Goal: Check status: Check status

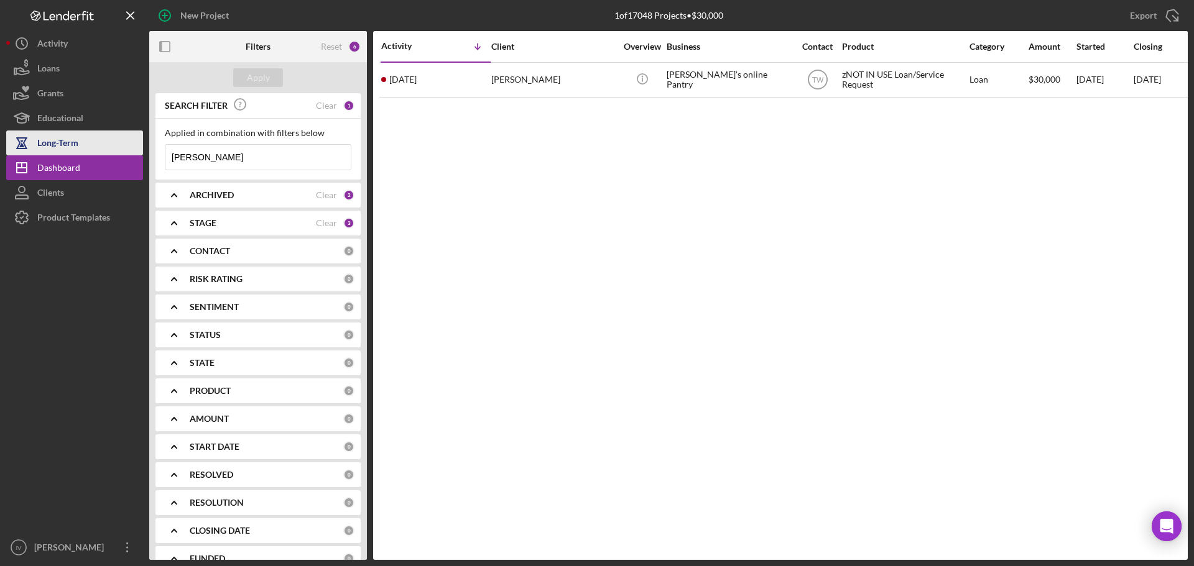
drag, startPoint x: 213, startPoint y: 160, endPoint x: 96, endPoint y: 142, distance: 118.2
click at [96, 142] on div "New Project 1 of 17048 Projects • $30,000 [PERSON_NAME] Export Icon/Export Filt…" at bounding box center [596, 280] width 1181 height 560
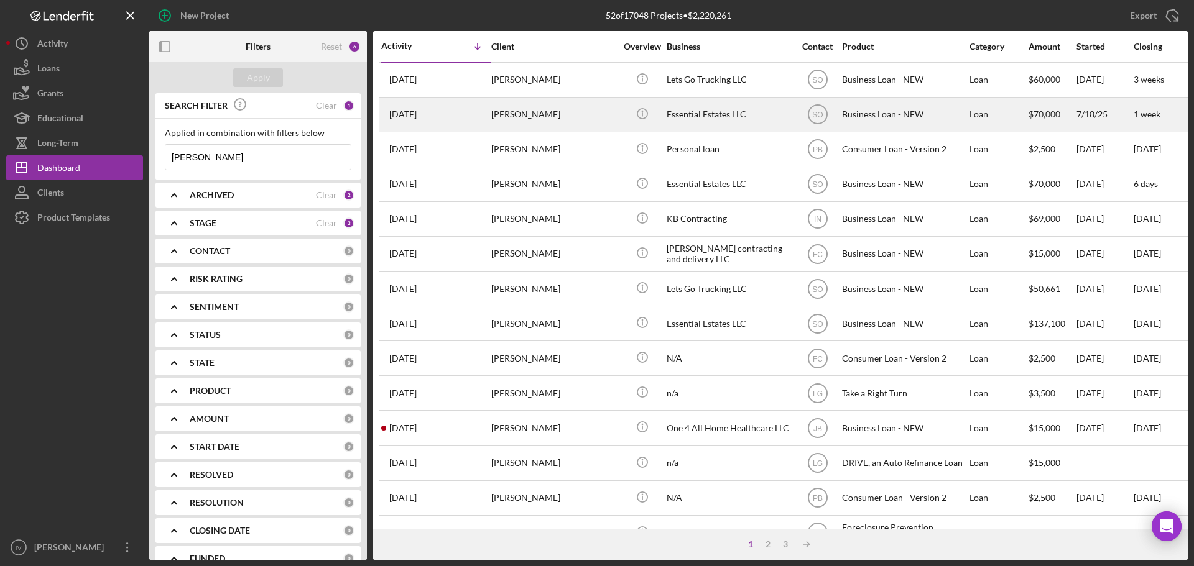
type input "[PERSON_NAME]"
click at [693, 117] on div "Essential Estates LLC" at bounding box center [729, 114] width 124 height 33
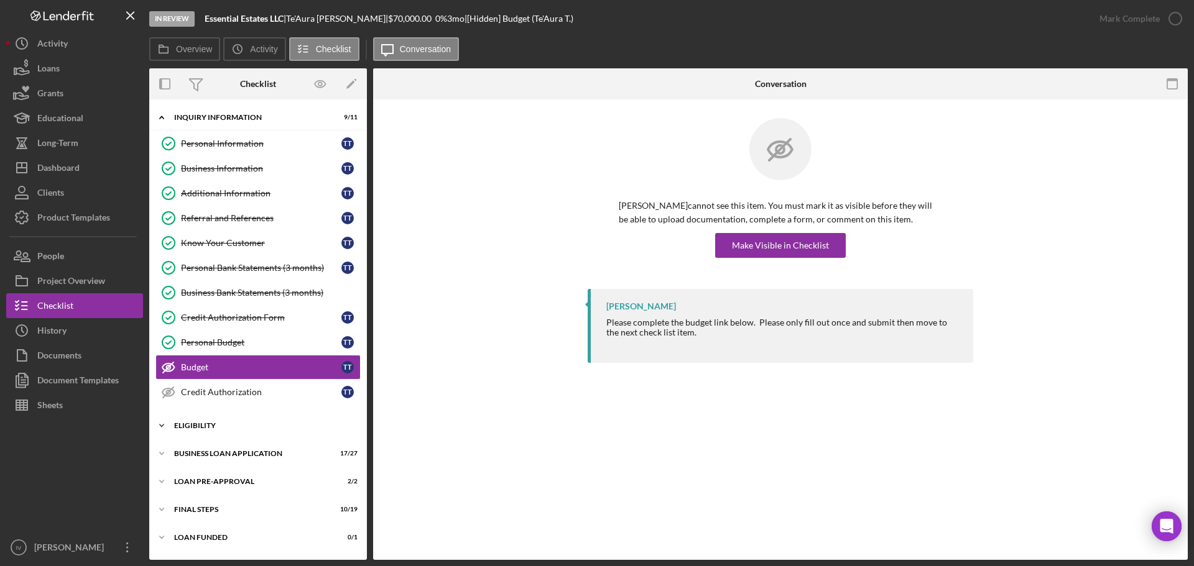
click at [196, 424] on div "ELIGIBILITY" at bounding box center [262, 425] width 177 height 7
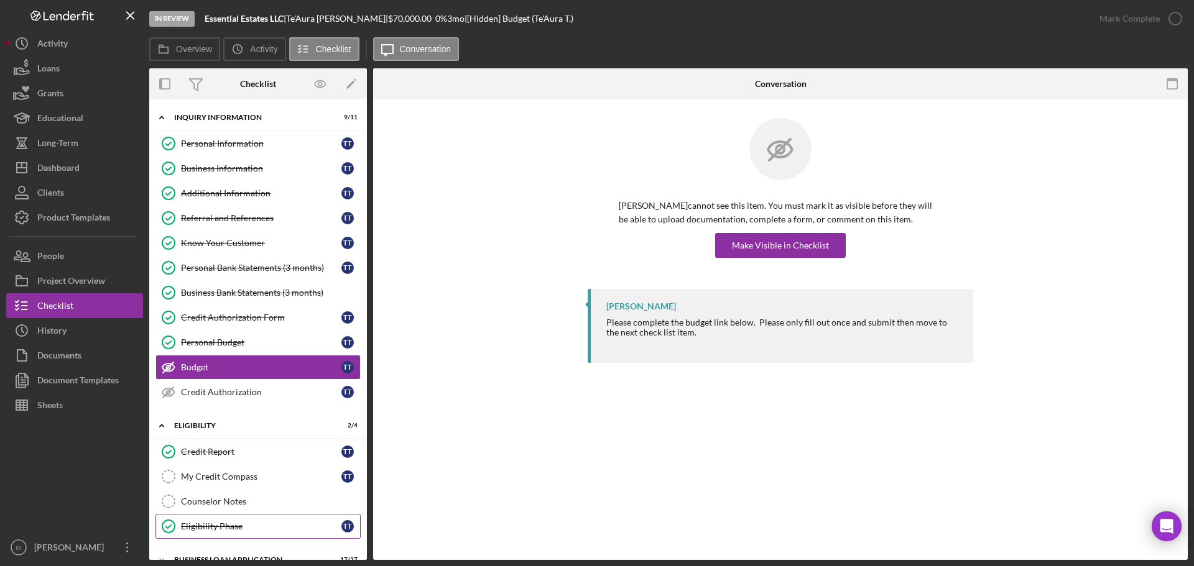
scroll to position [103, 0]
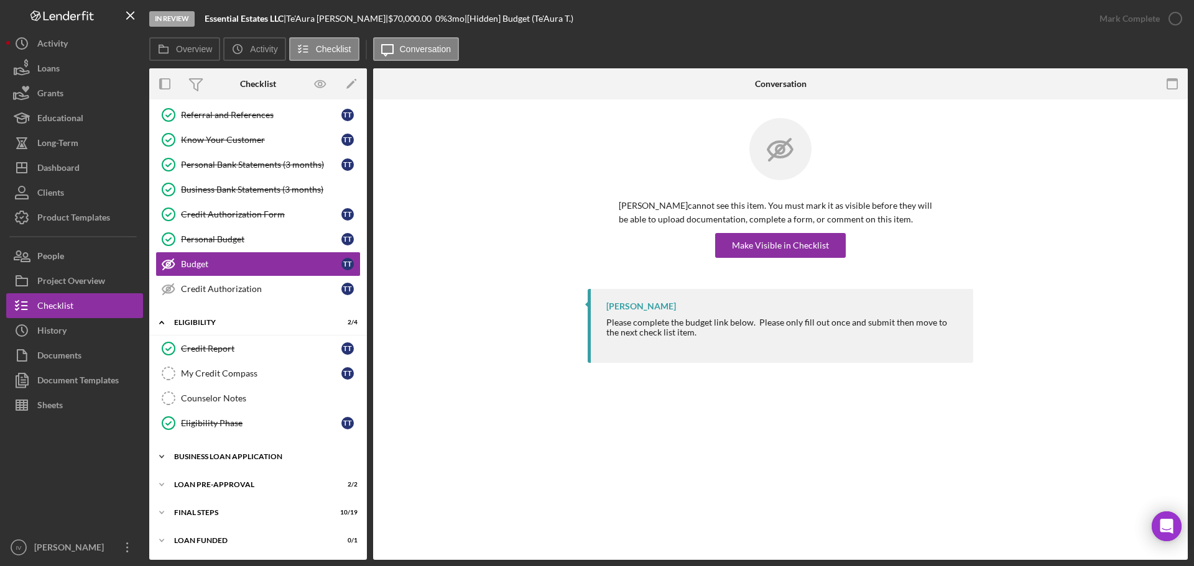
click at [227, 461] on div "Icon/Expander BUSINESS LOAN APPLICATION 17 / 27" at bounding box center [258, 457] width 218 height 25
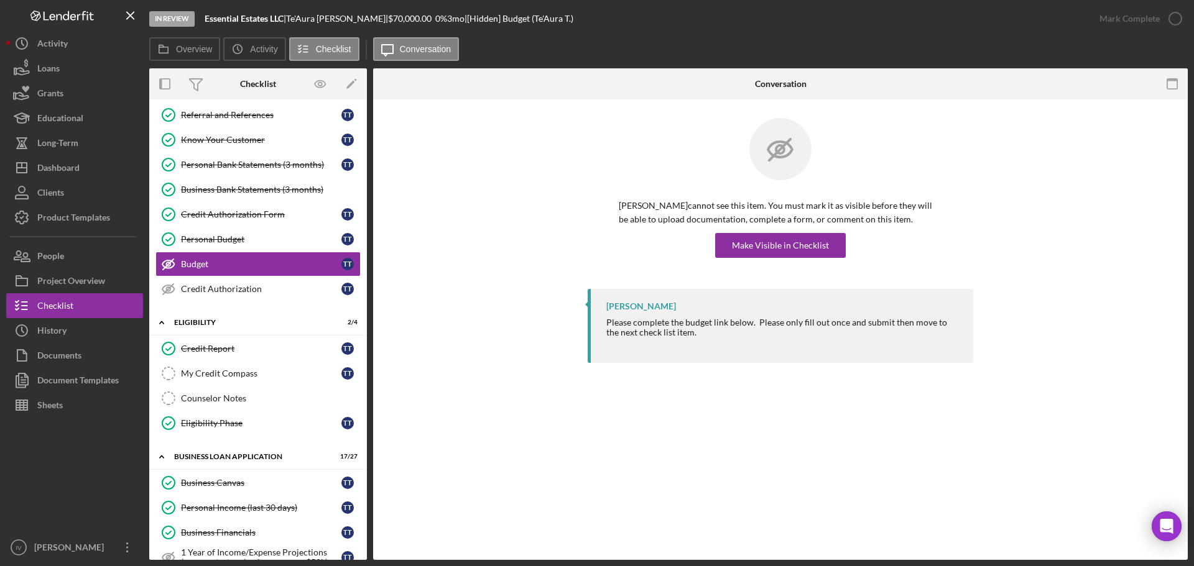
scroll to position [476, 0]
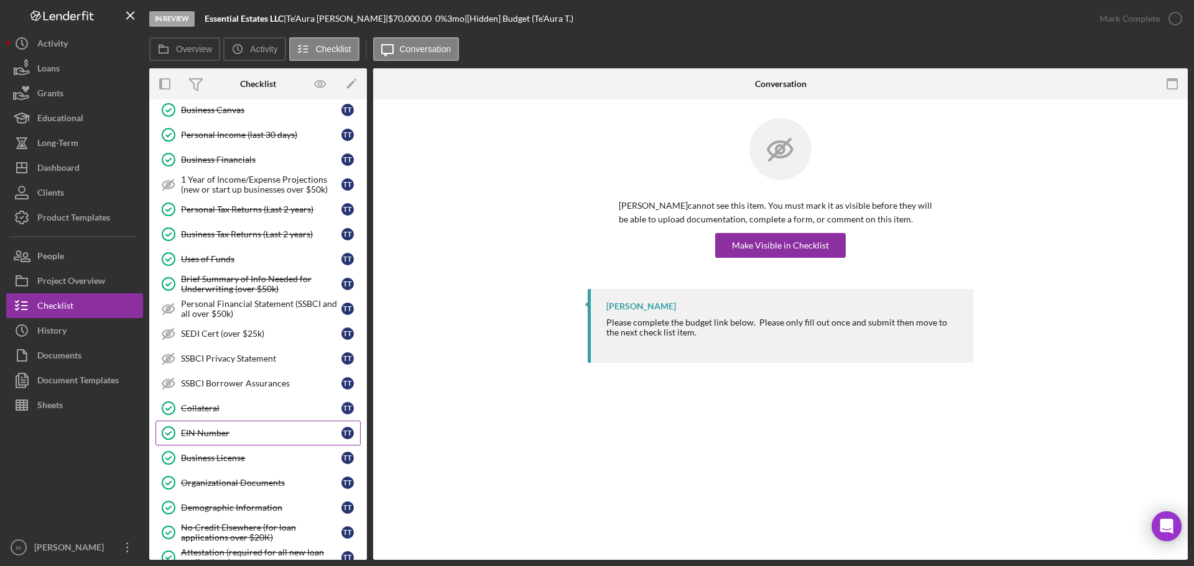
click at [204, 433] on div "EIN Number" at bounding box center [261, 433] width 160 height 10
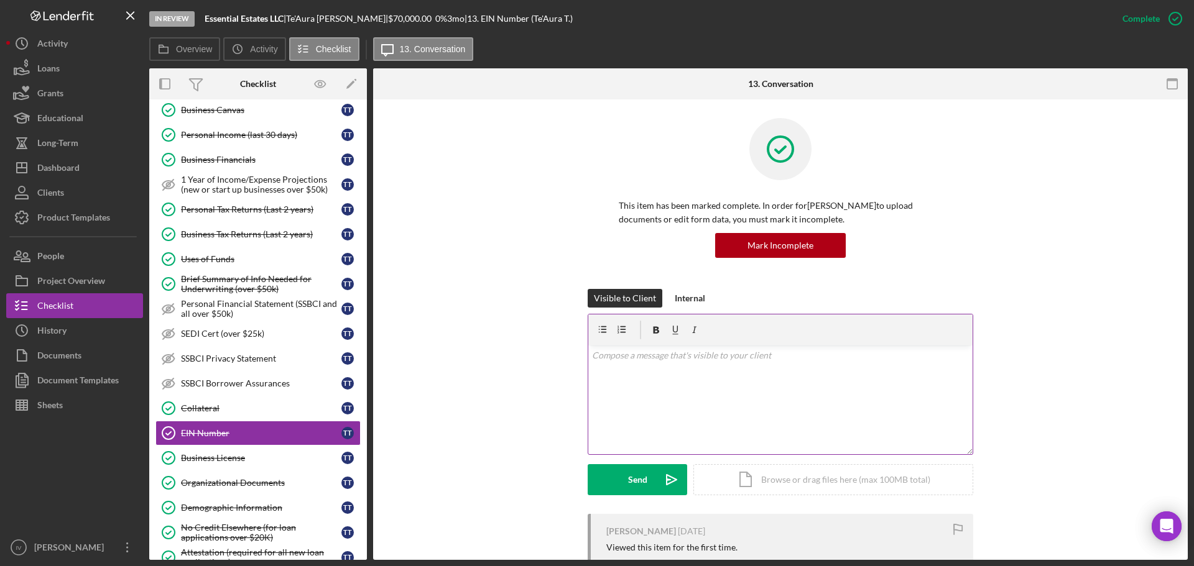
scroll to position [259, 0]
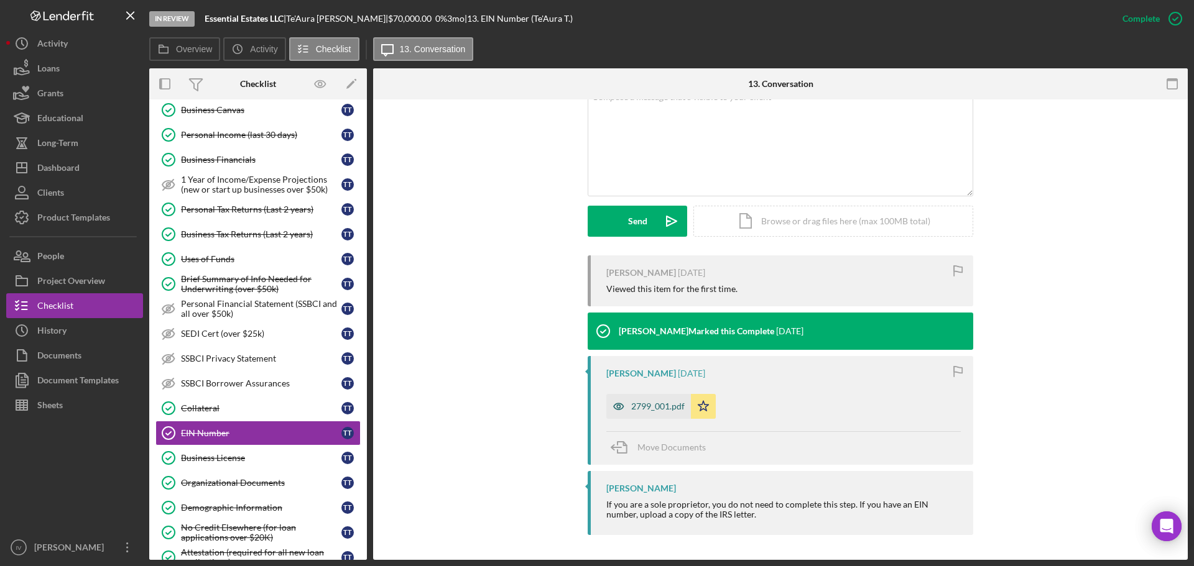
click at [660, 404] on div "2799_001.pdf" at bounding box center [657, 407] width 53 height 10
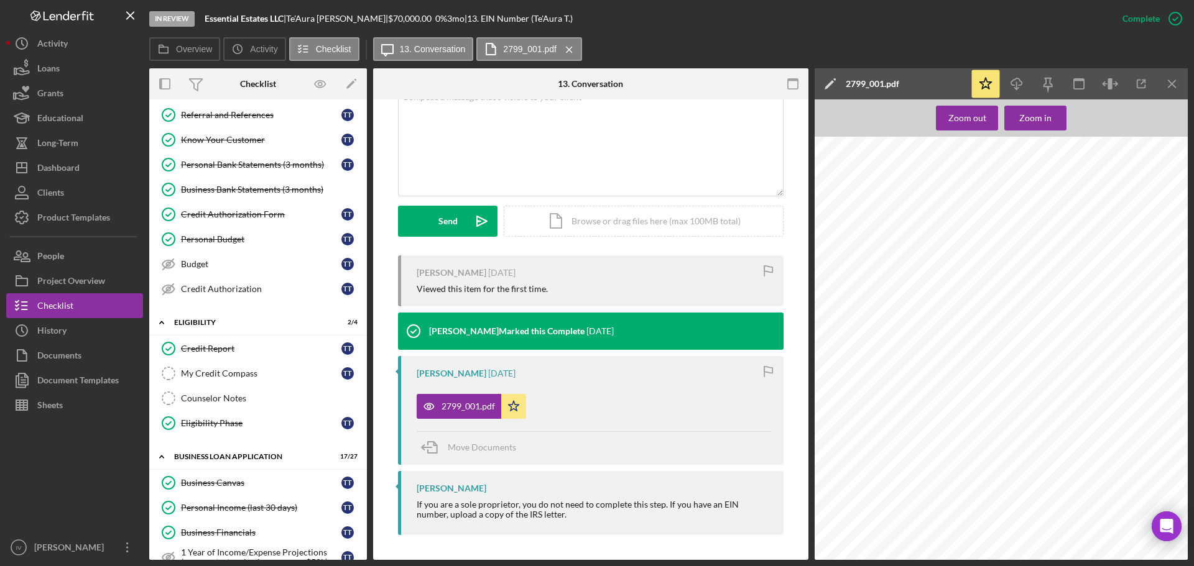
scroll to position [0, 0]
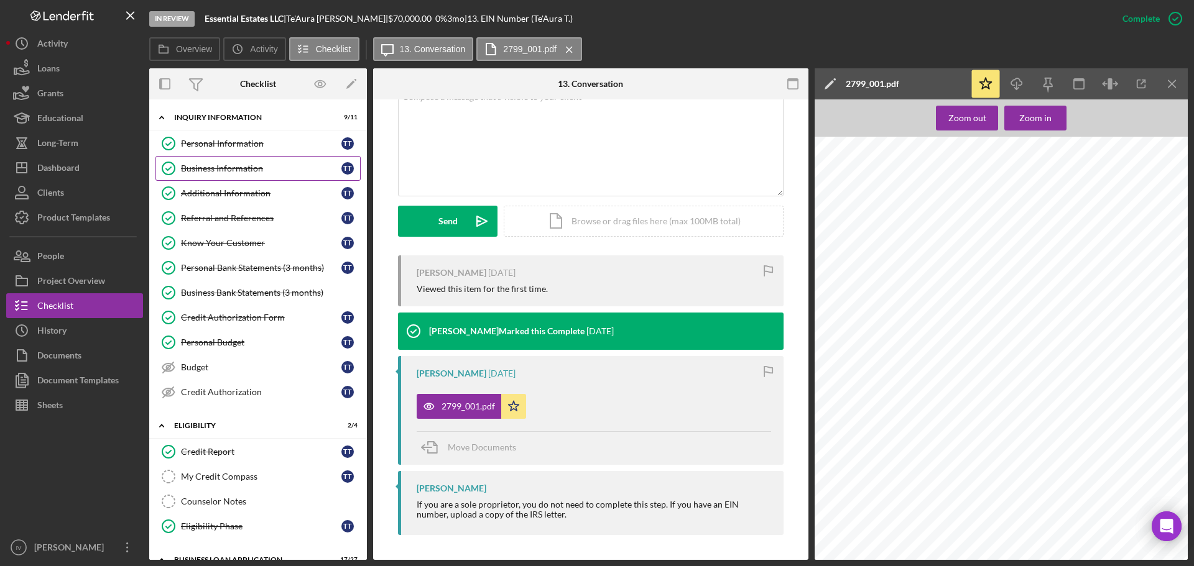
click at [208, 165] on div "Business Information" at bounding box center [261, 169] width 160 height 10
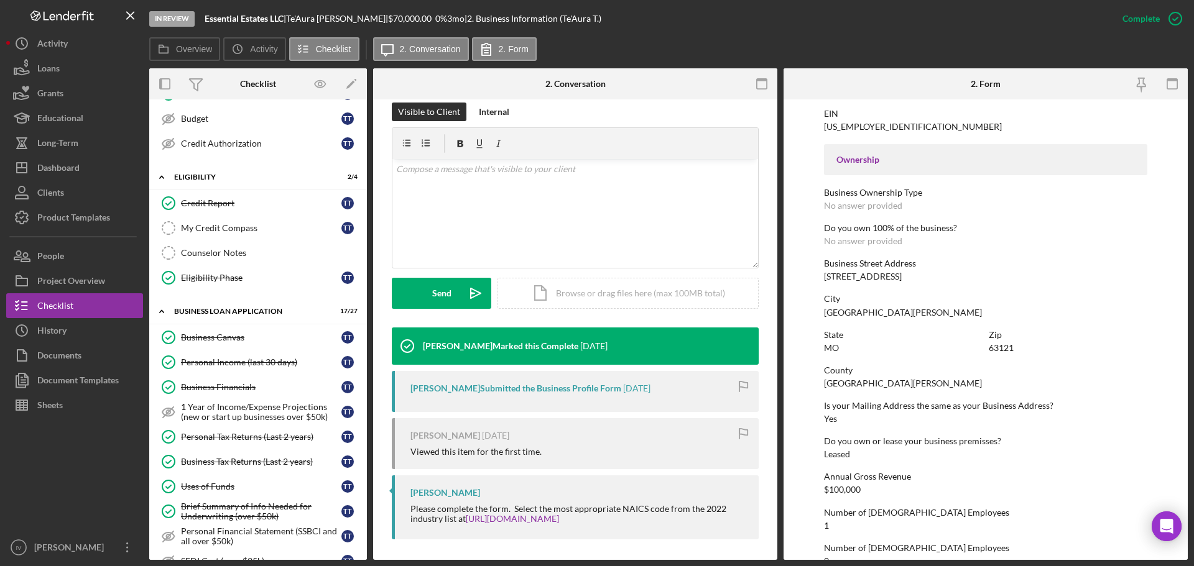
scroll to position [497, 0]
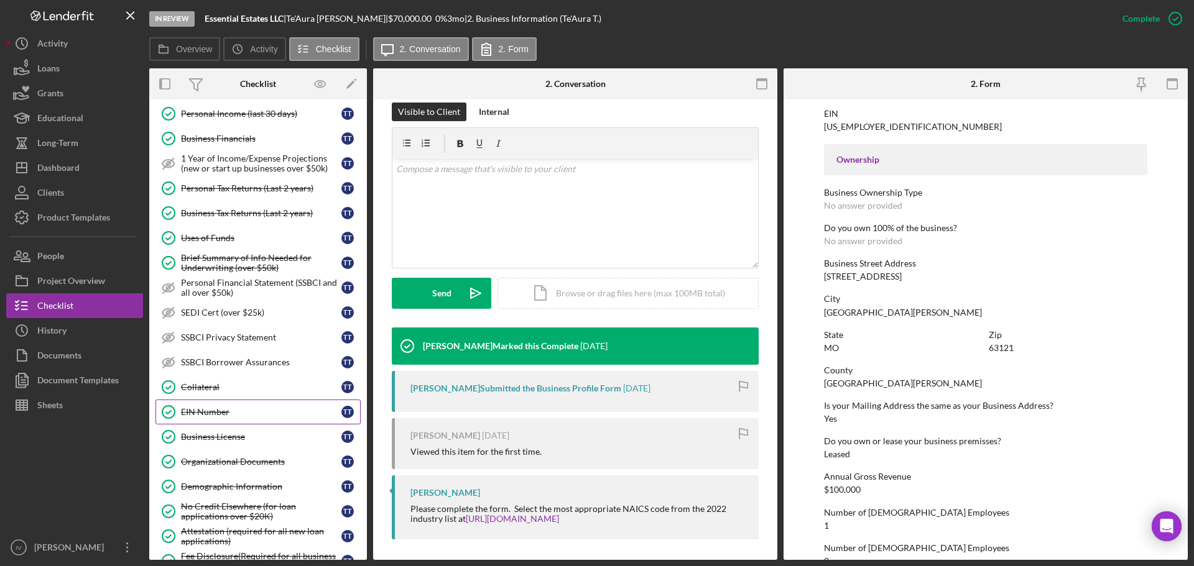
click at [226, 418] on link "EIN Number EIN Number T T" at bounding box center [257, 412] width 205 height 25
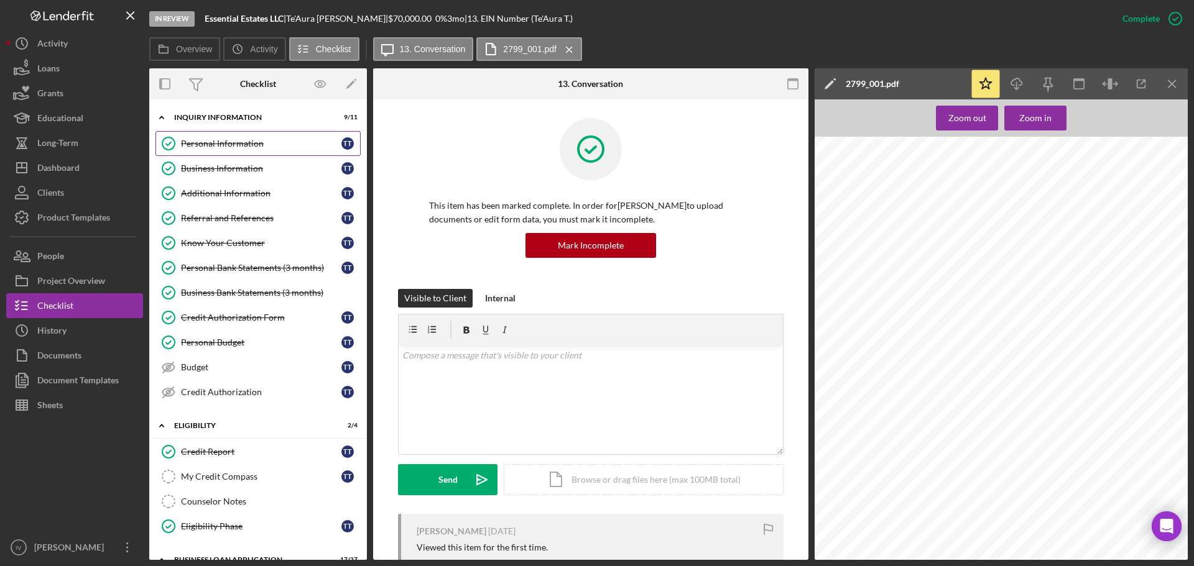
click at [215, 140] on div "Personal Information" at bounding box center [261, 144] width 160 height 10
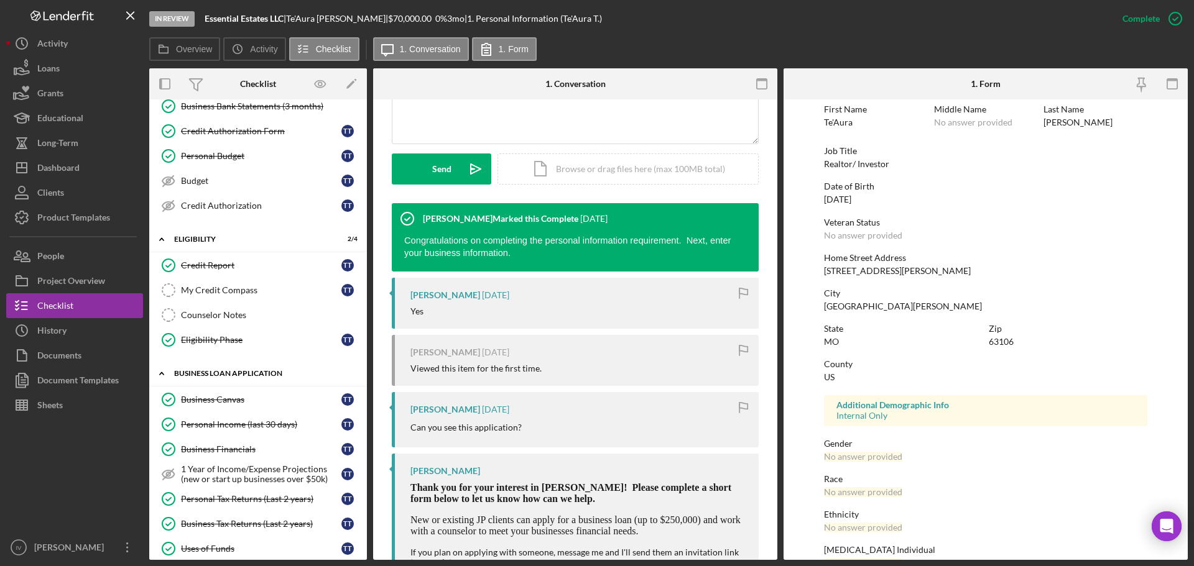
scroll to position [435, 0]
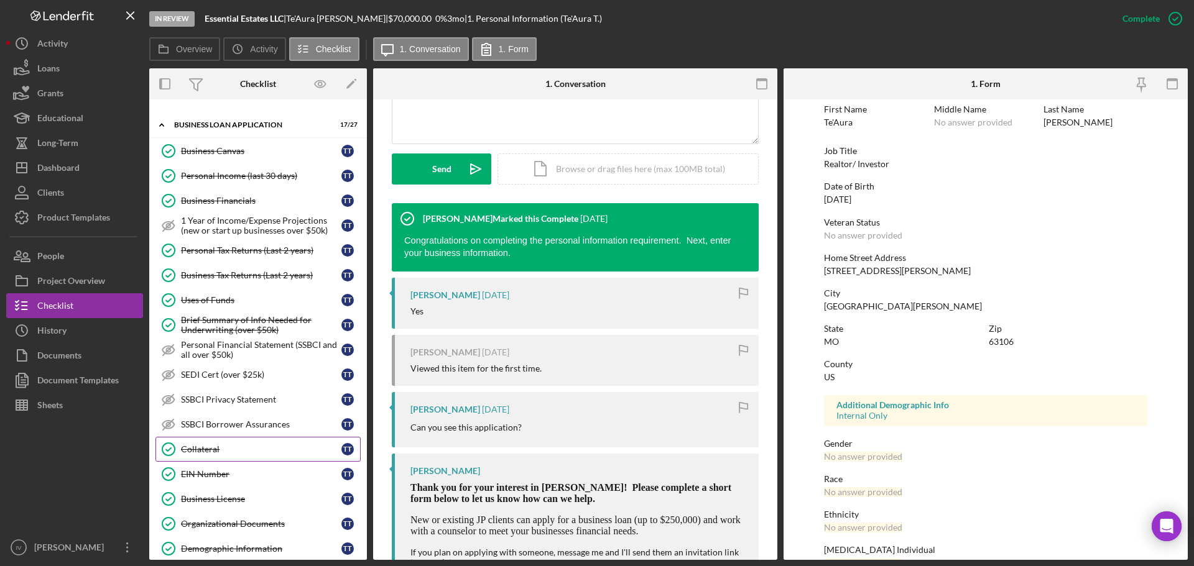
drag, startPoint x: 217, startPoint y: 451, endPoint x: 252, endPoint y: 447, distance: 35.1
click at [217, 451] on div "Collateral" at bounding box center [261, 450] width 160 height 10
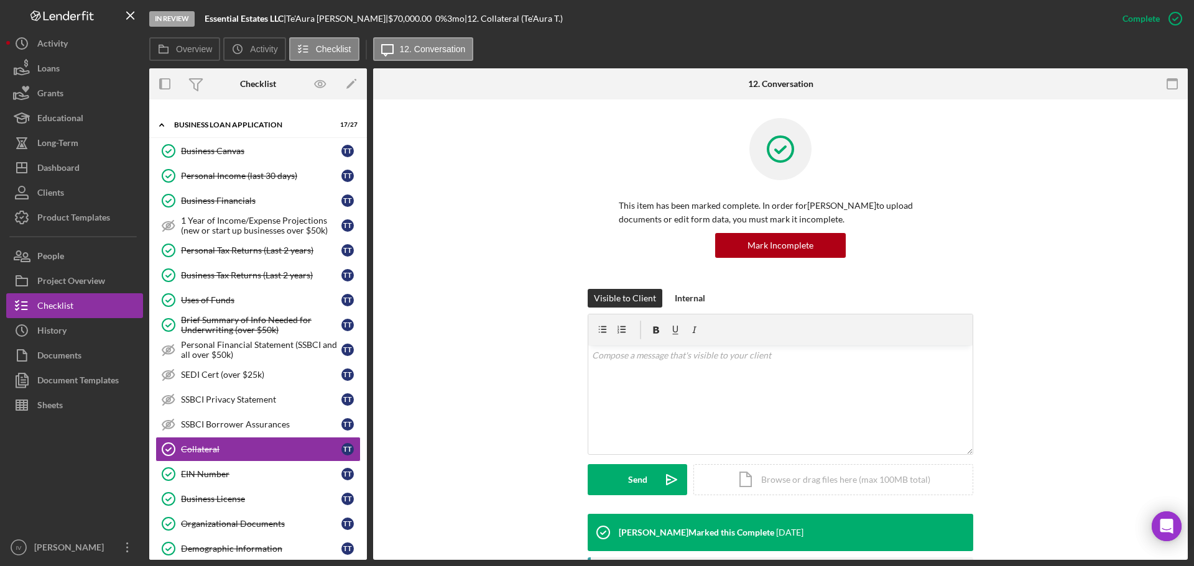
scroll to position [249, 0]
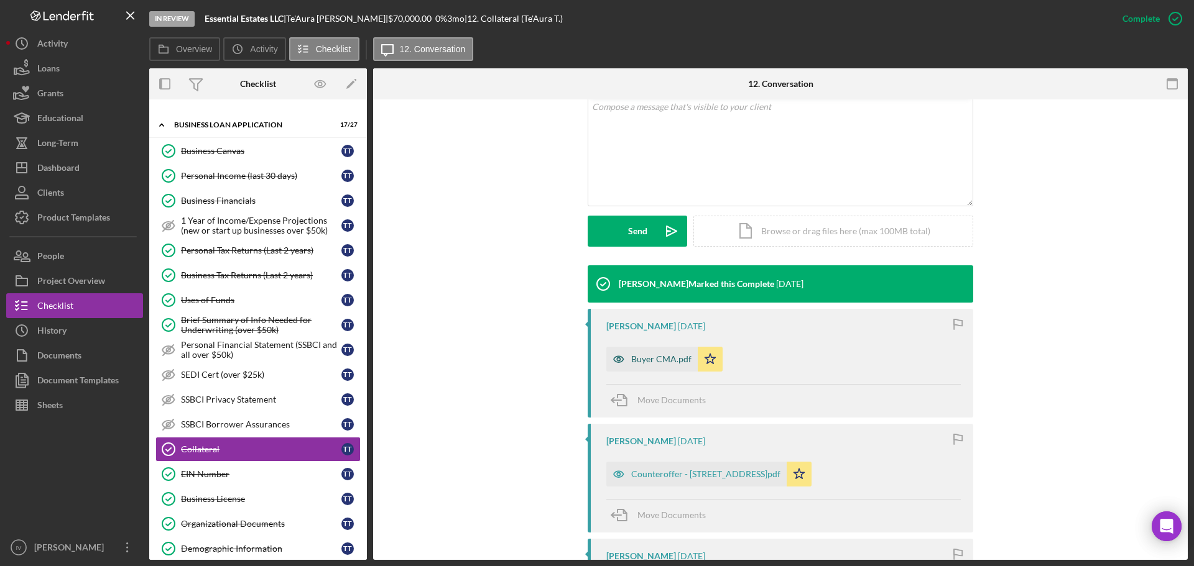
click at [680, 361] on div "Buyer CMA.pdf" at bounding box center [661, 359] width 60 height 10
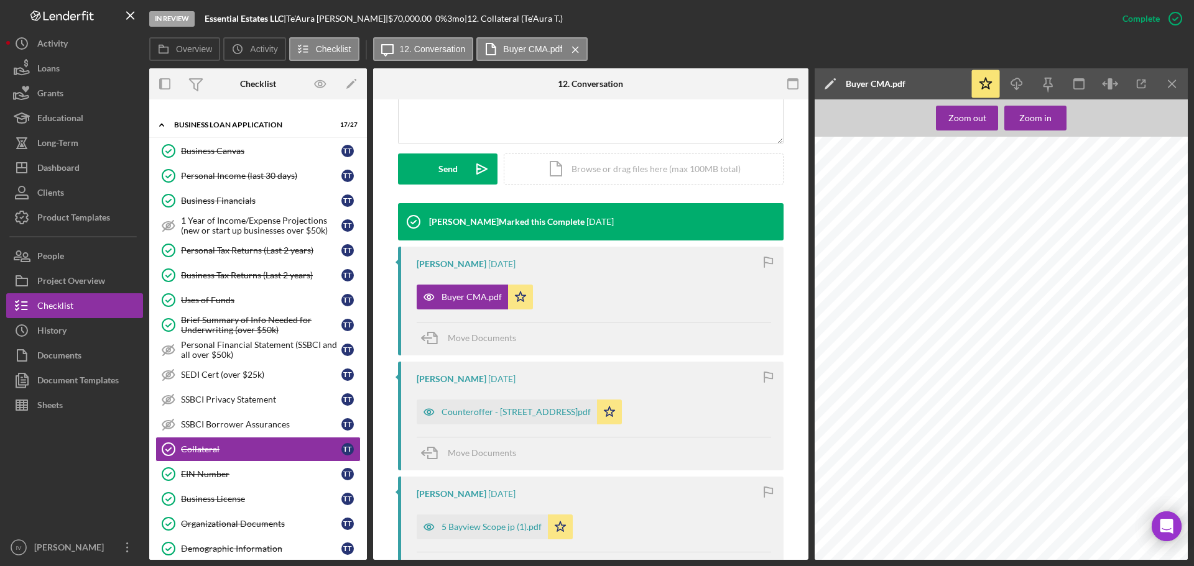
scroll to position [3526, 0]
click at [510, 410] on div "Counteroffer - [STREET_ADDRESS]pdf" at bounding box center [515, 412] width 149 height 10
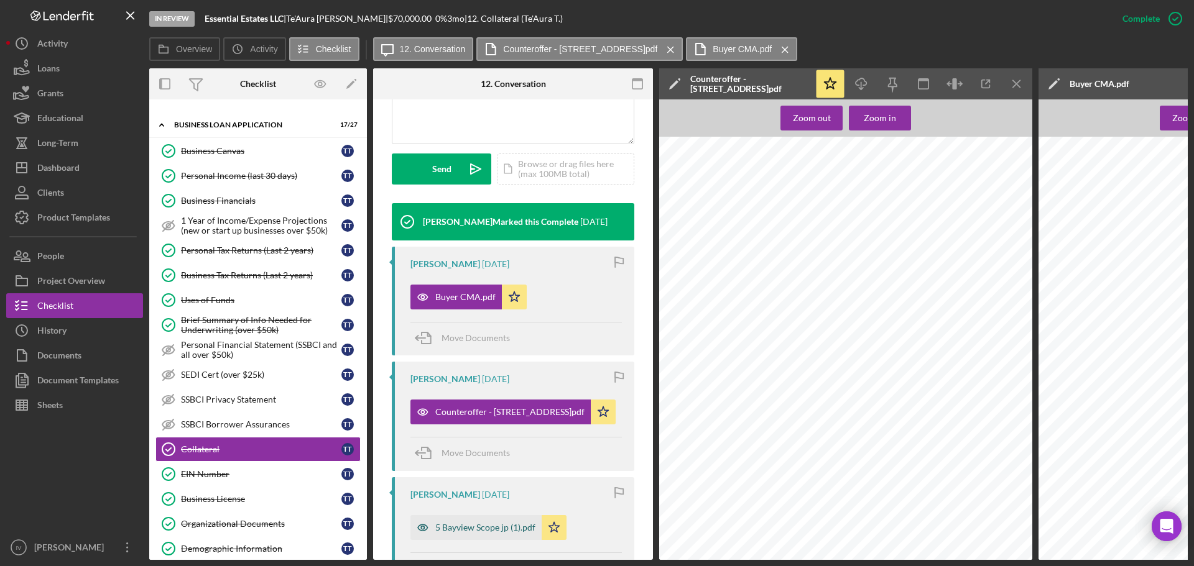
click at [481, 532] on div "5 Bayview Scope jp (1).pdf" at bounding box center [485, 528] width 100 height 10
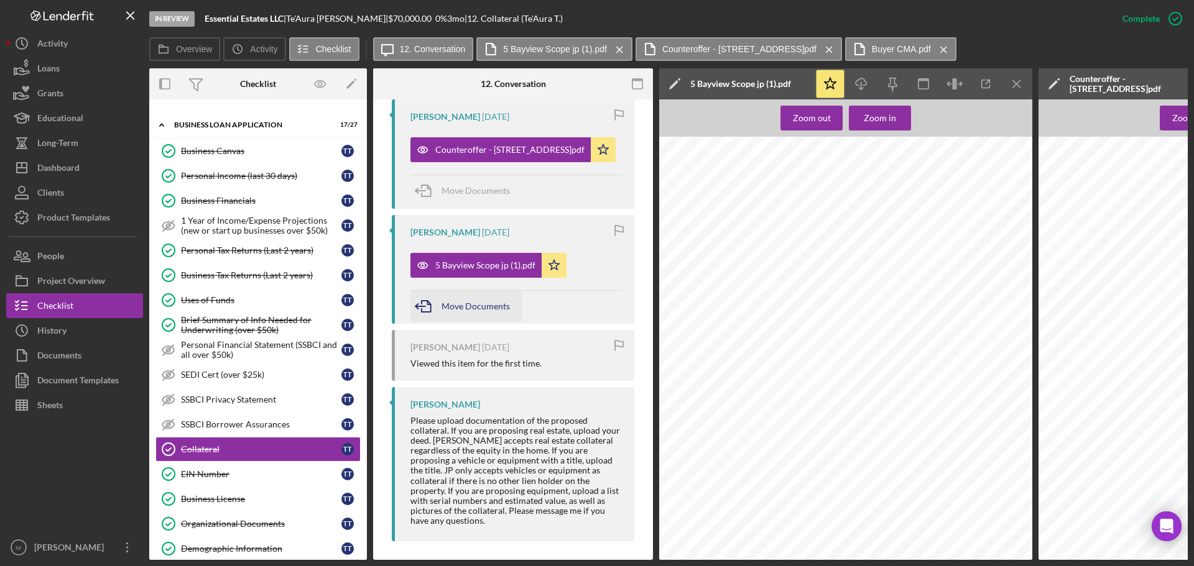
scroll to position [152, 0]
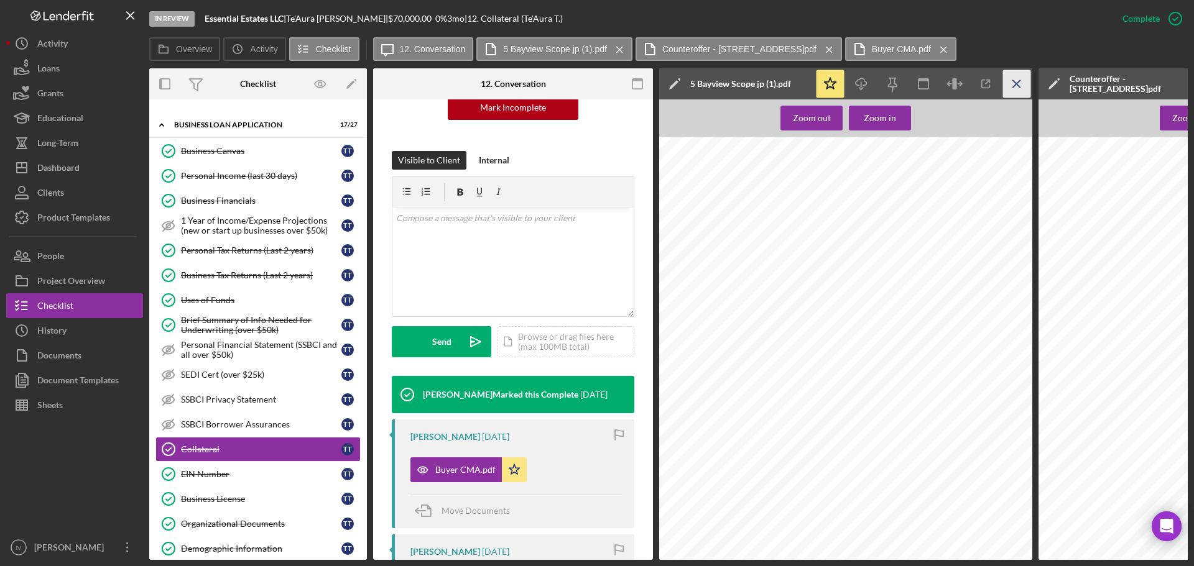
click at [1019, 82] on icon "Icon/Menu Close" at bounding box center [1017, 84] width 28 height 28
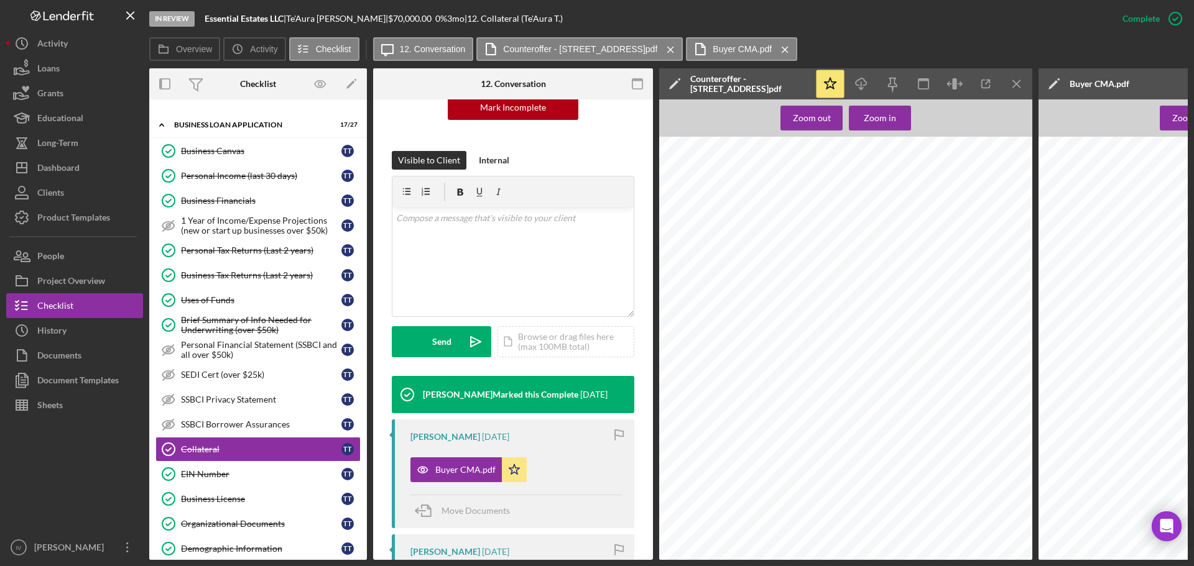
click at [1019, 82] on icon "Icon/Menu Close" at bounding box center [1017, 84] width 28 height 28
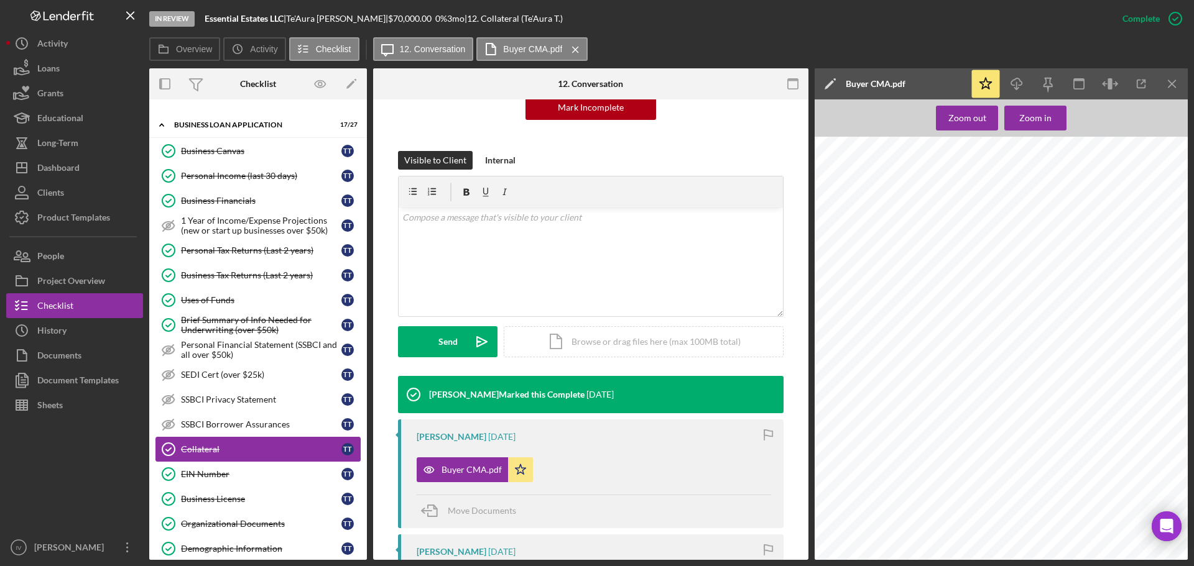
scroll to position [560, 0]
